Goal: Task Accomplishment & Management: Manage account settings

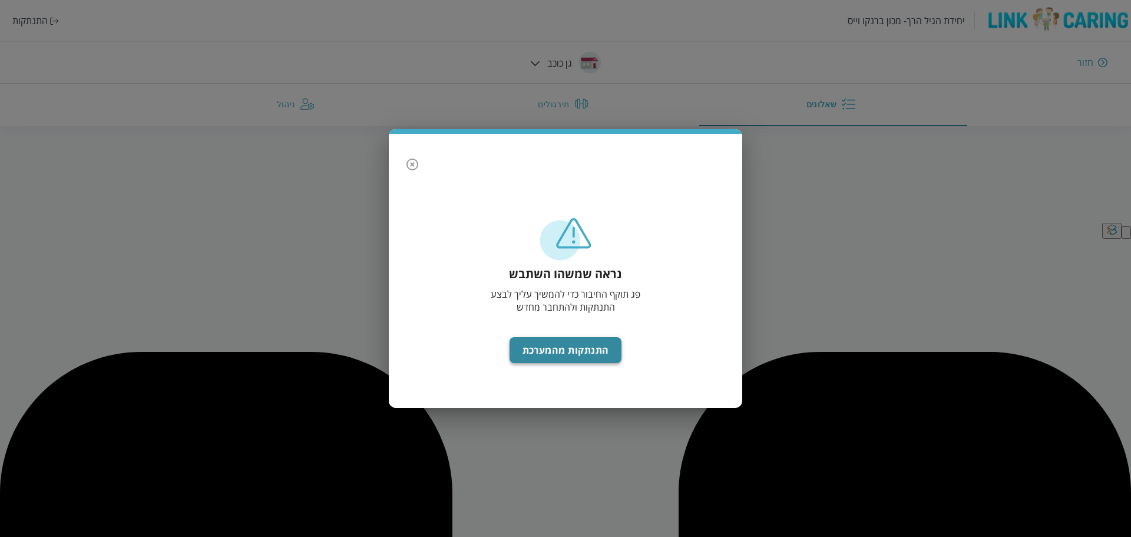
click at [549, 346] on button "התנתקות מהמערכת" at bounding box center [566, 350] width 113 height 26
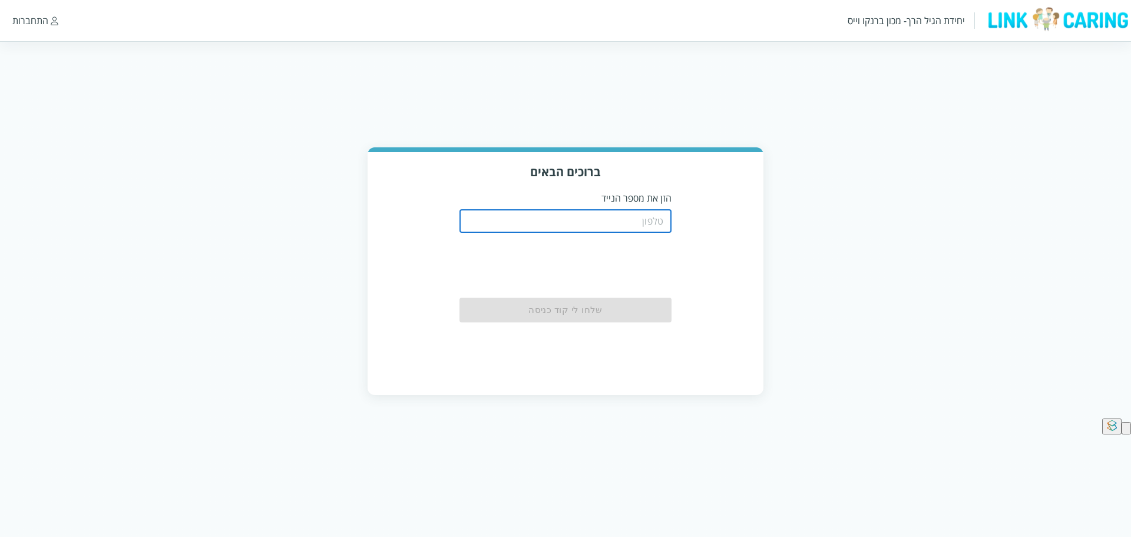
click at [576, 222] on input "tel" at bounding box center [566, 221] width 212 height 24
type input "0544499999"
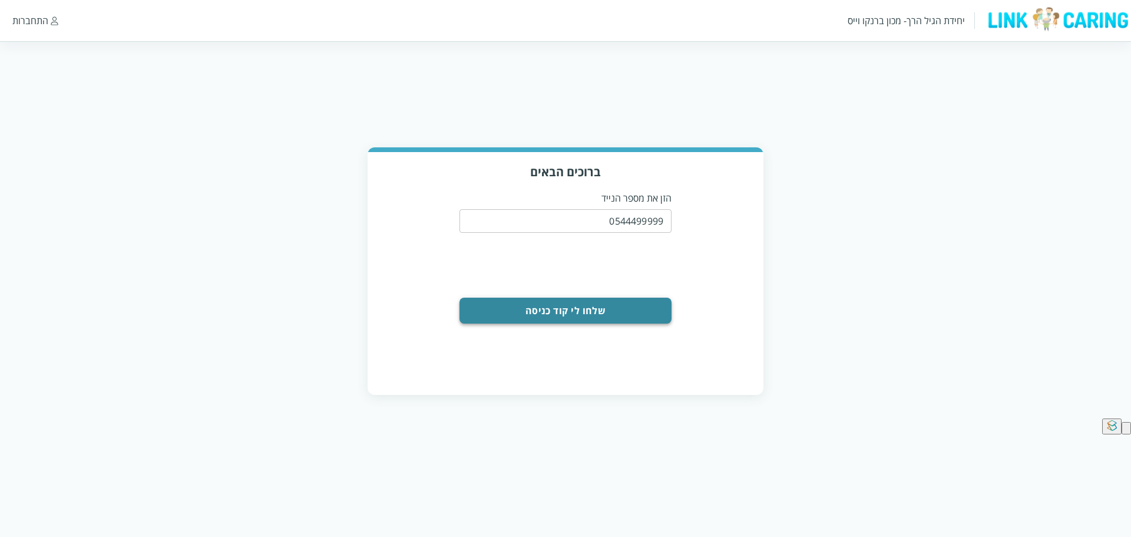
click at [559, 309] on button "שלחו לי קוד כניסה" at bounding box center [566, 311] width 212 height 26
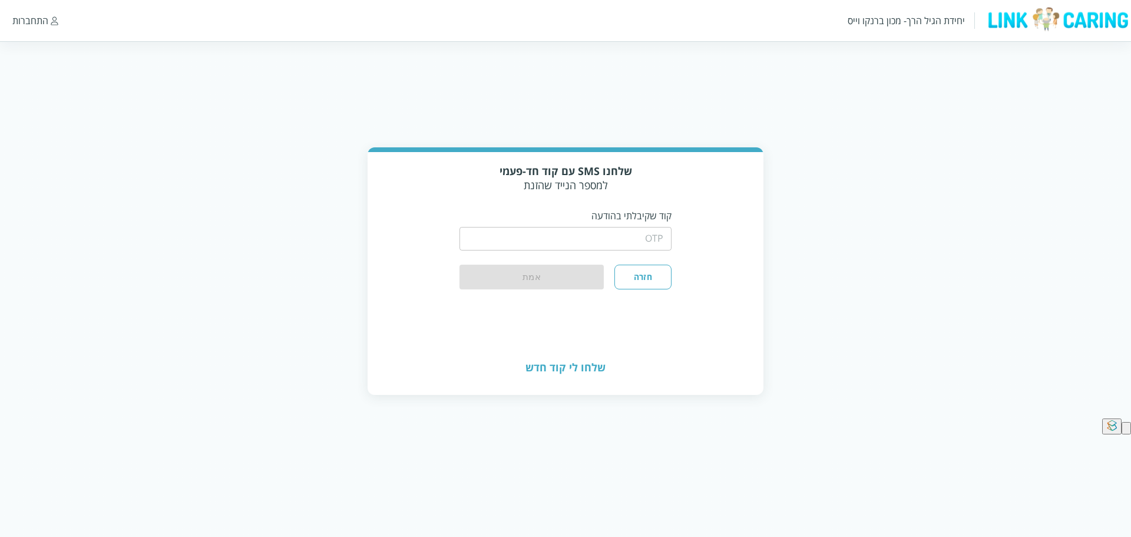
click at [564, 239] on input "string" at bounding box center [566, 239] width 212 height 24
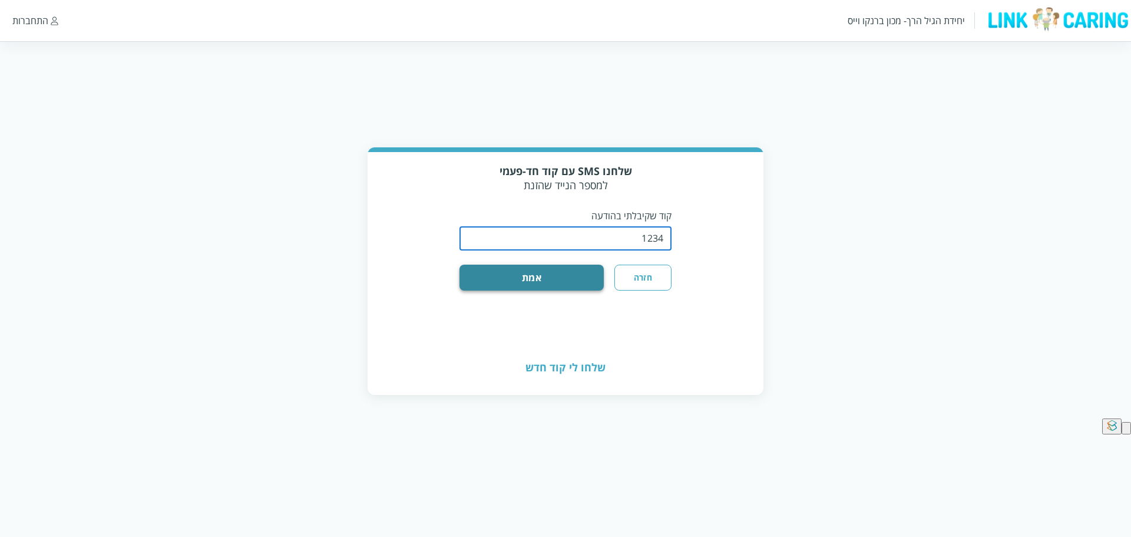
type input "1234"
click at [546, 280] on button "אמת" at bounding box center [532, 278] width 144 height 26
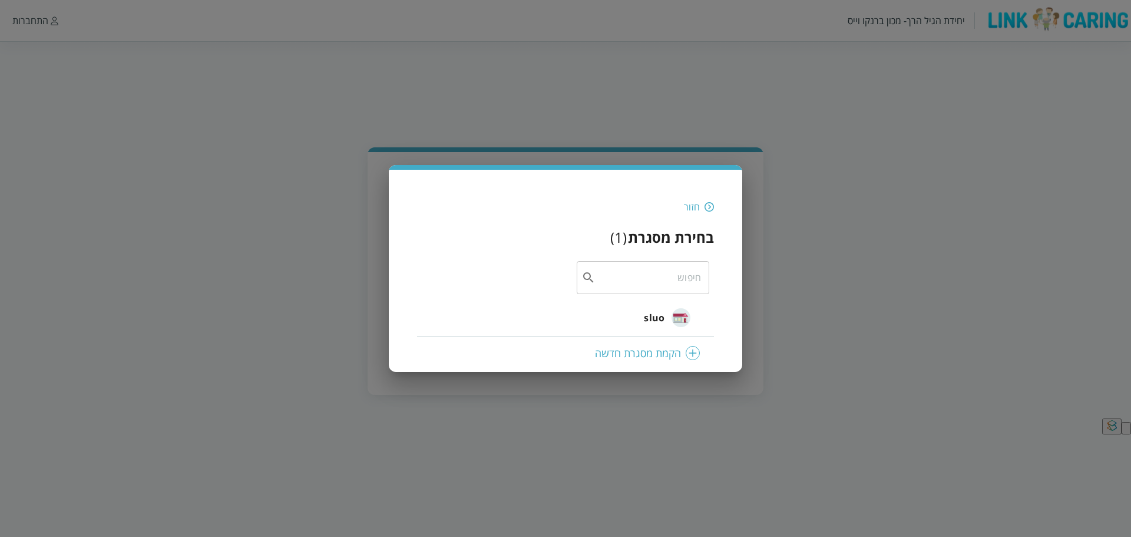
click at [661, 316] on span "sluo" at bounding box center [654, 318] width 21 height 14
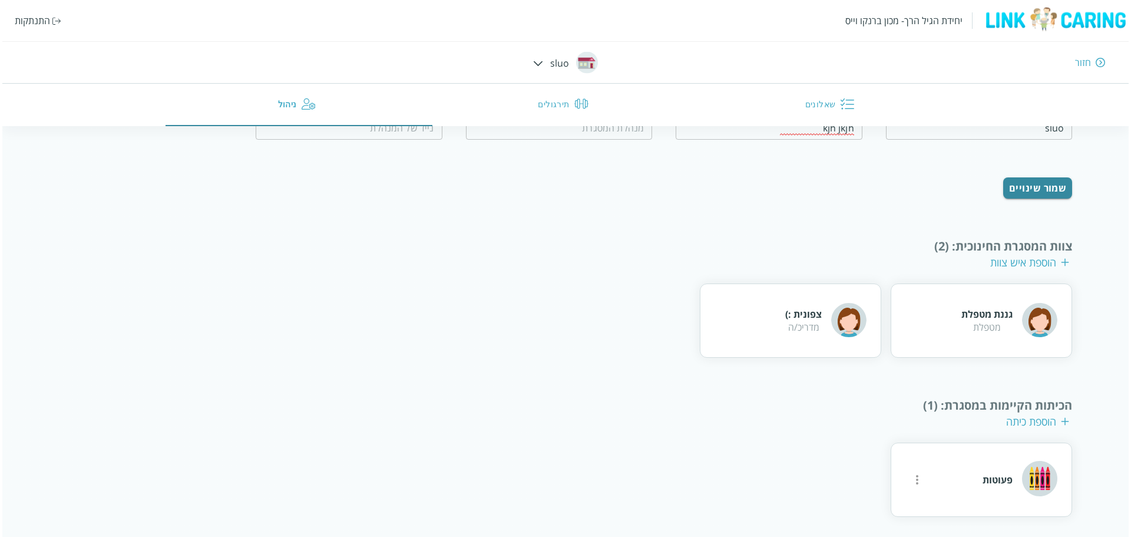
scroll to position [91, 0]
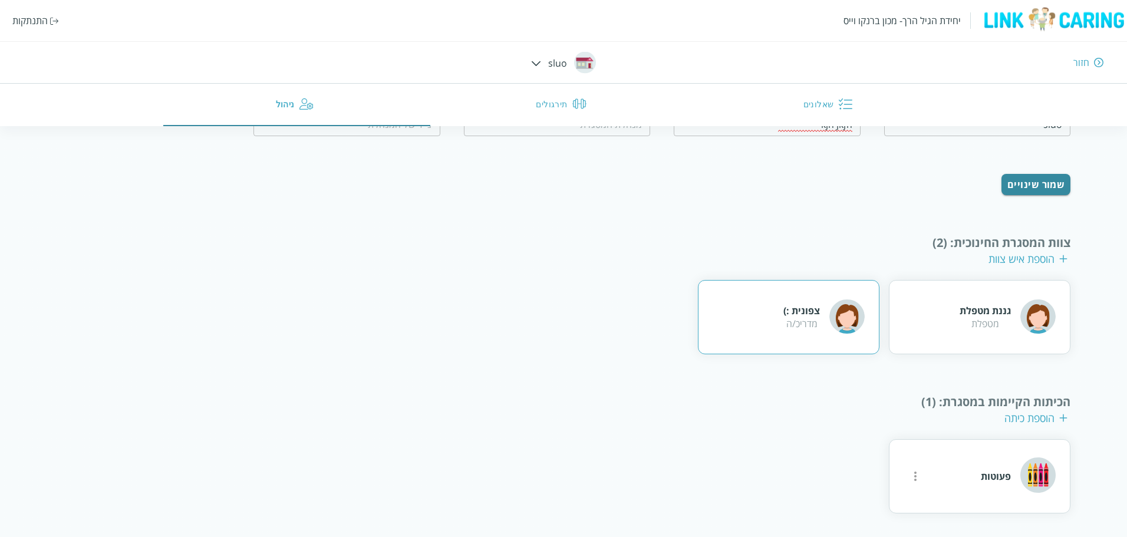
click at [761, 324] on div "צפונית :) מדריכ/ה" at bounding box center [788, 317] width 181 height 74
click at [992, 482] on div "פעוטות" at bounding box center [996, 476] width 30 height 13
click at [990, 479] on div "פעוטות" at bounding box center [996, 476] width 30 height 13
click at [915, 474] on icon "more" at bounding box center [915, 476] width 14 height 14
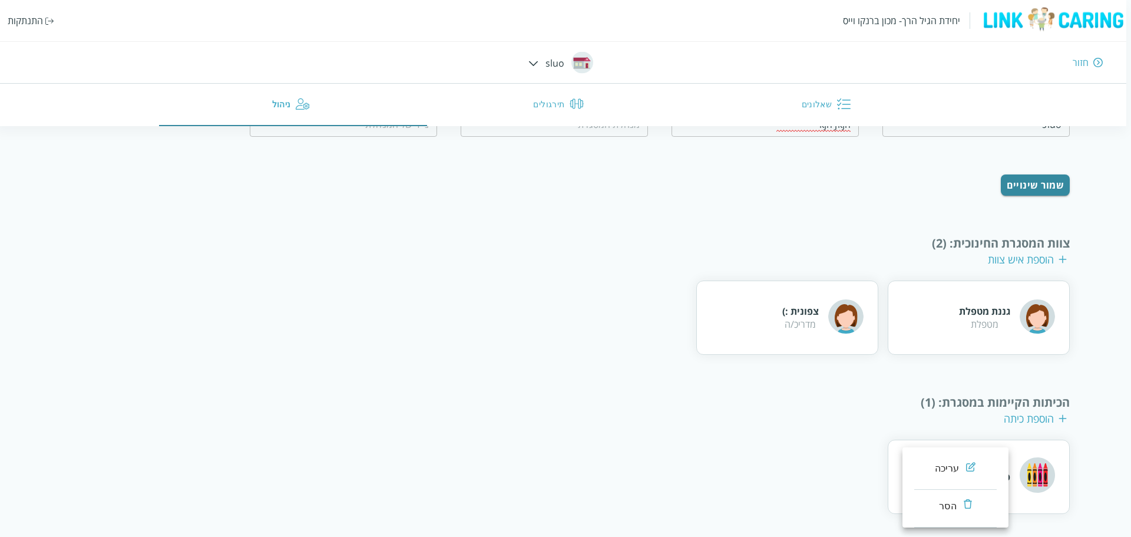
click at [807, 469] on div at bounding box center [565, 268] width 1131 height 537
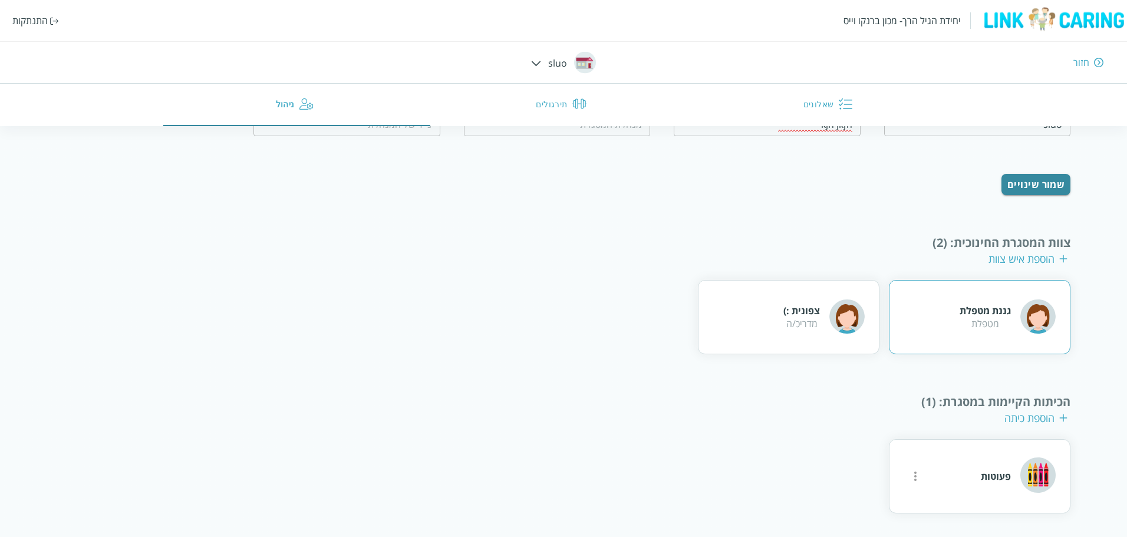
click at [953, 318] on div "גננת מטפלת מטפלת" at bounding box center [979, 317] width 181 height 74
click at [991, 462] on div "פעוטות" at bounding box center [1018, 476] width 75 height 38
click at [829, 448] on div "פעוטות" at bounding box center [564, 476] width 1014 height 74
click at [793, 324] on div "מדריכ/ה" at bounding box center [801, 323] width 37 height 13
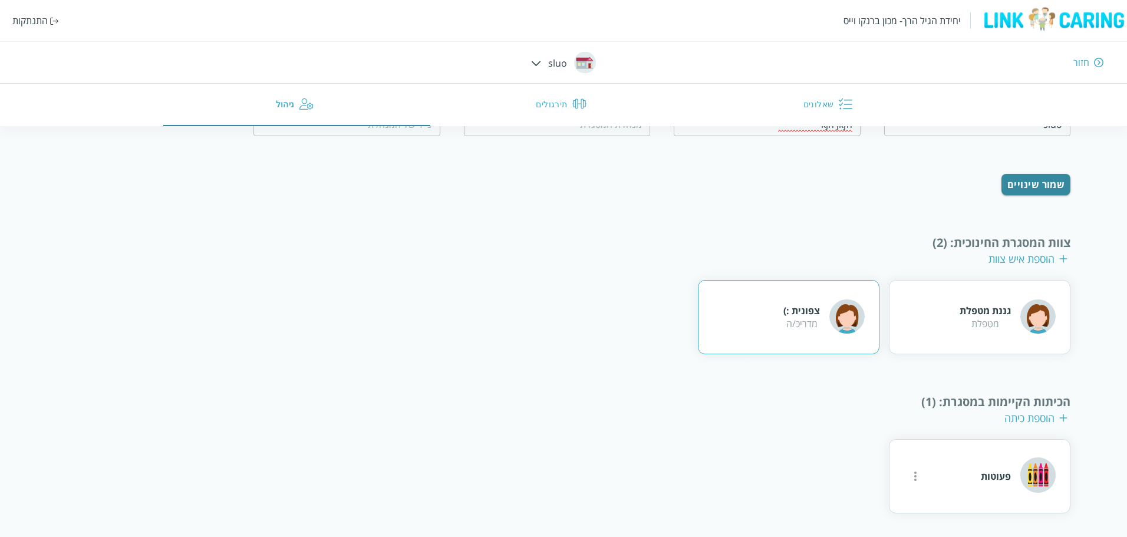
click at [793, 318] on div "מדריכ/ה" at bounding box center [801, 323] width 37 height 13
click at [915, 472] on icon "more" at bounding box center [915, 475] width 2 height 9
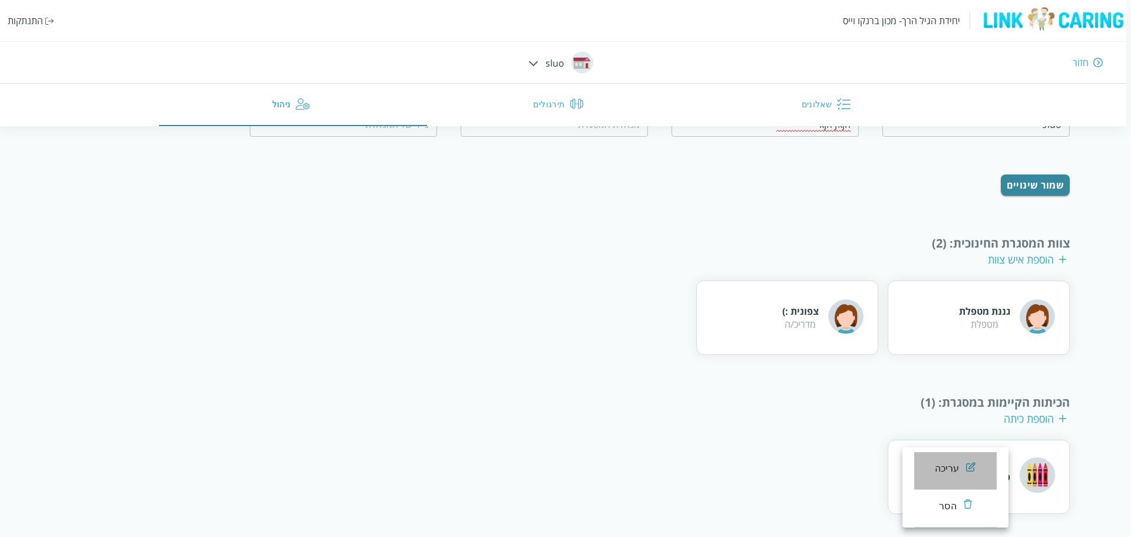
click at [918, 465] on li "עריכה" at bounding box center [956, 471] width 82 height 38
type input "פעוטות"
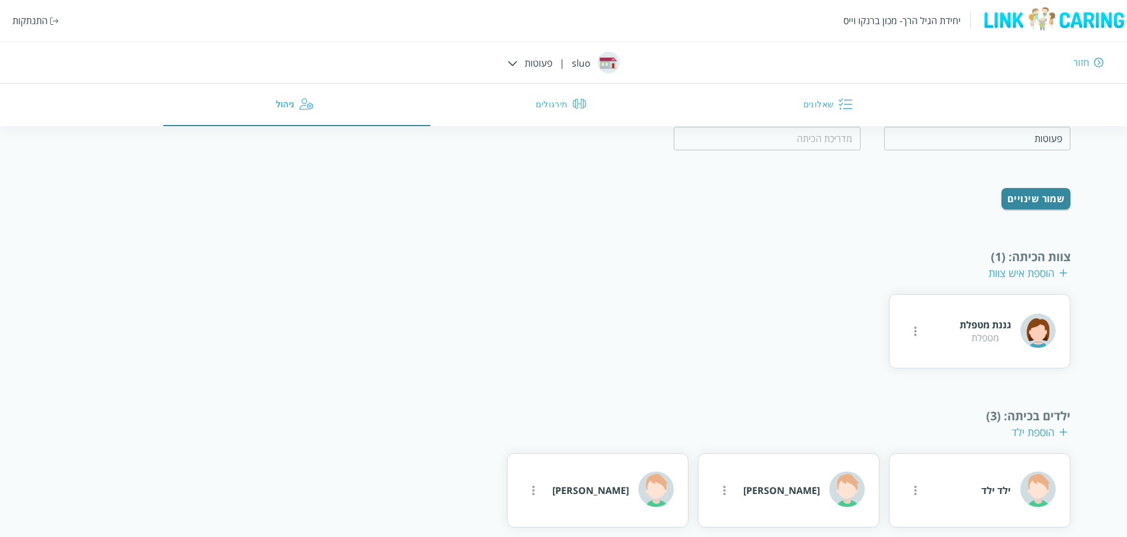
scroll to position [145, 0]
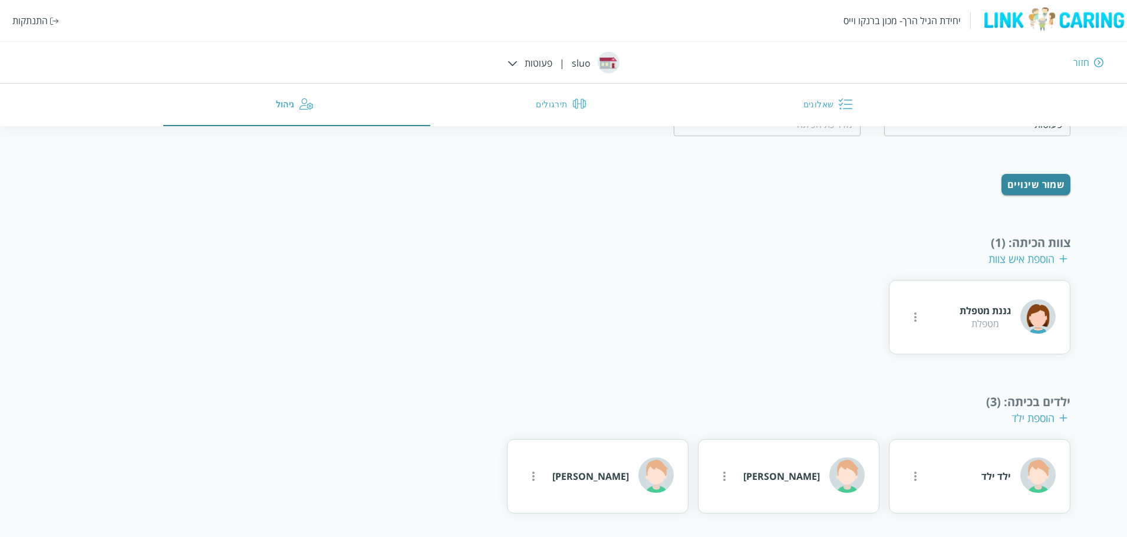
click at [1062, 414] on img at bounding box center [1063, 418] width 8 height 8
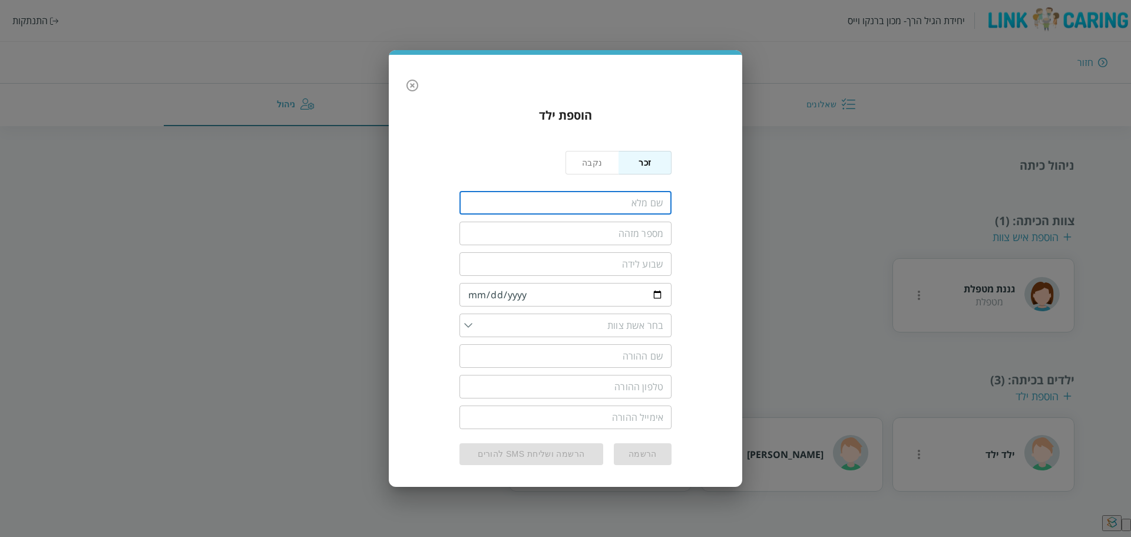
click at [615, 199] on input "fullName" at bounding box center [566, 203] width 212 height 24
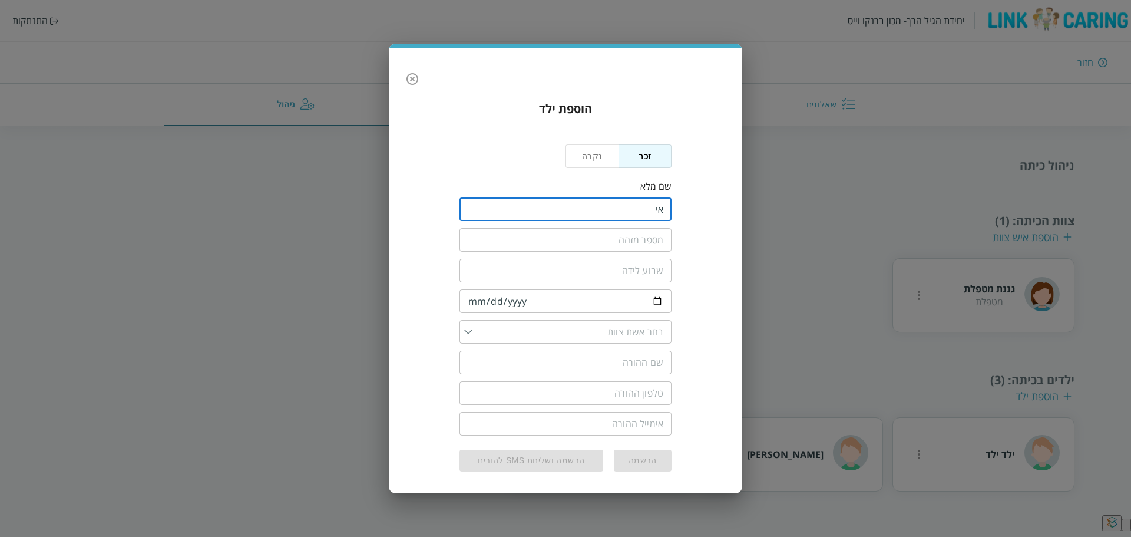
type input "א"
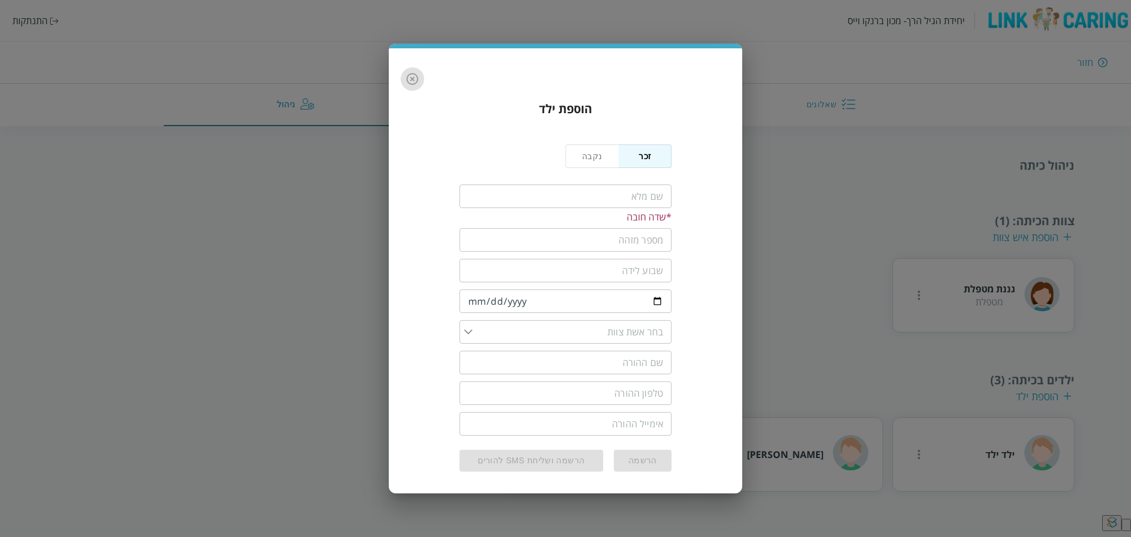
click at [415, 78] on icon "button" at bounding box center [412, 79] width 14 height 14
